Goal: Task Accomplishment & Management: Manage account settings

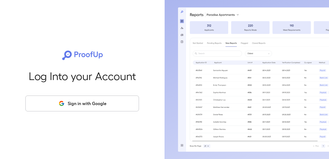
click at [64, 104] on icon "button" at bounding box center [62, 104] width 2 height 2
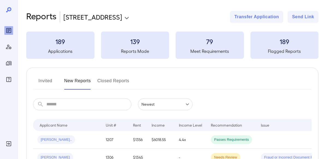
click at [10, 46] on icon "Manage Users" at bounding box center [8, 47] width 7 height 7
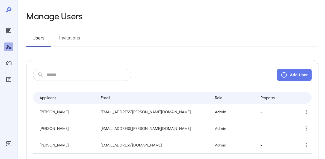
click at [63, 75] on input "text" at bounding box center [88, 75] width 85 height 12
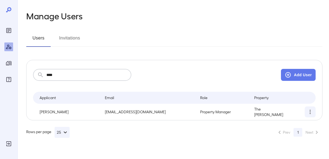
type input "****"
click at [307, 116] on button "simple table" at bounding box center [310, 112] width 11 height 11
click at [295, 135] on p "Remove User" at bounding box center [295, 135] width 23 height 5
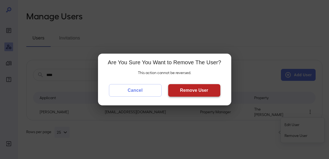
click at [211, 92] on button "Remove User" at bounding box center [194, 90] width 52 height 13
